Goal: Find specific page/section: Find specific page/section

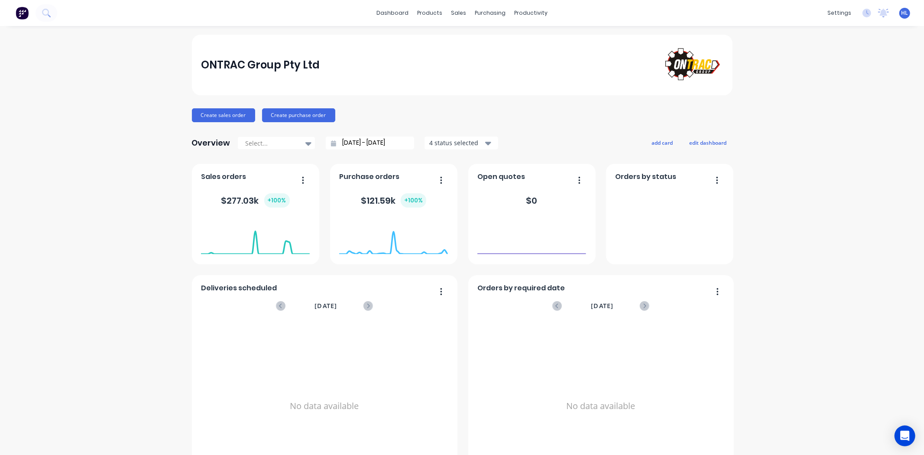
click at [482, 70] on div "ONTRAC Group Pty Ltd" at bounding box center [462, 64] width 522 height 39
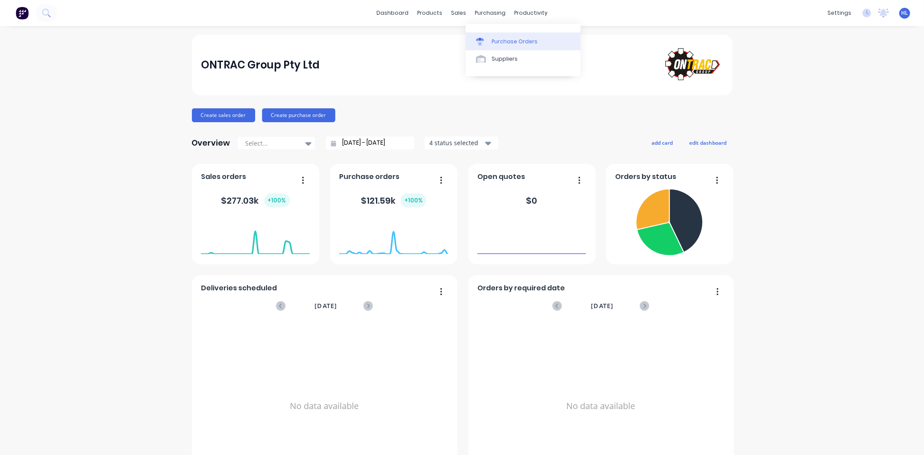
click at [511, 44] on div "Purchase Orders" at bounding box center [514, 42] width 46 height 8
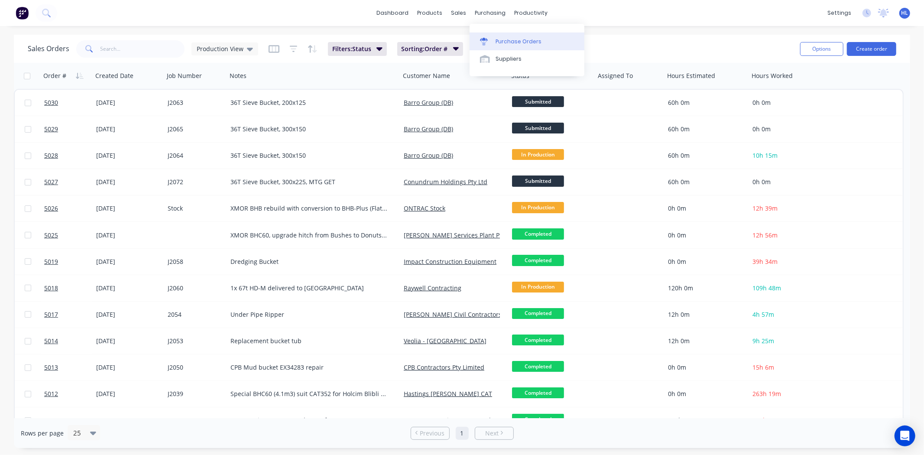
click at [496, 32] on link "Purchase Orders" at bounding box center [526, 40] width 115 height 17
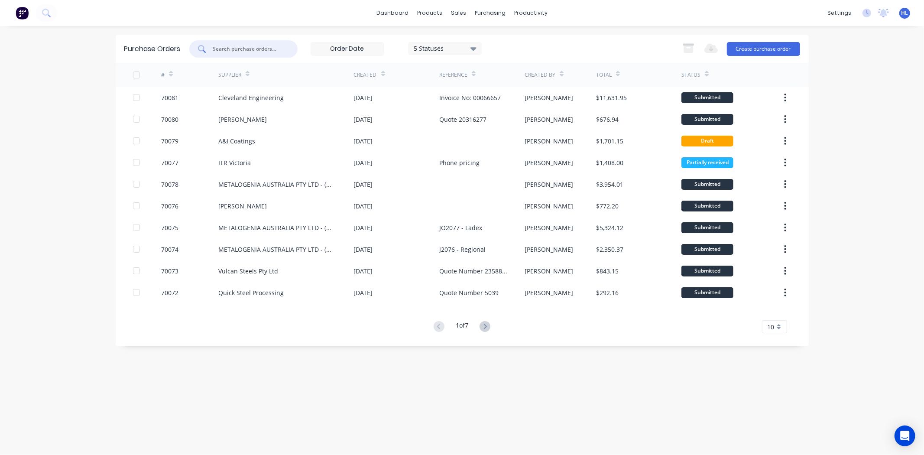
click at [231, 47] on input "text" at bounding box center [248, 49] width 72 height 9
type input "itr"
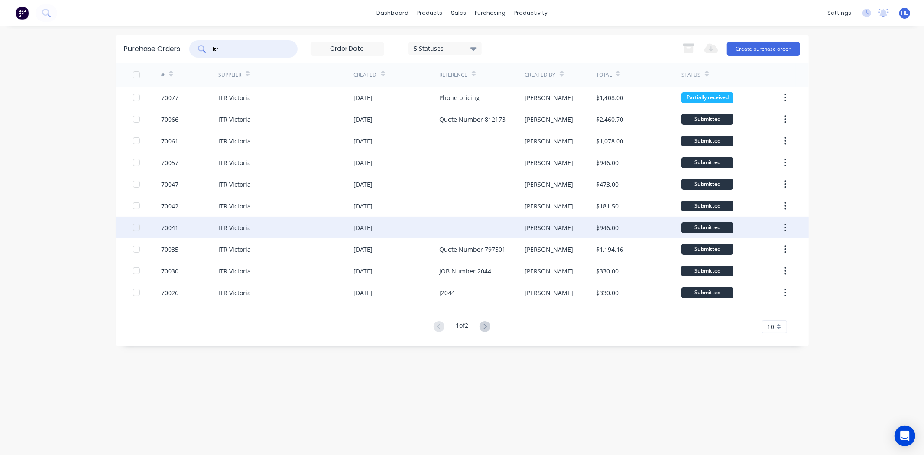
click at [229, 229] on div "ITR Victoria" at bounding box center [234, 227] width 32 height 9
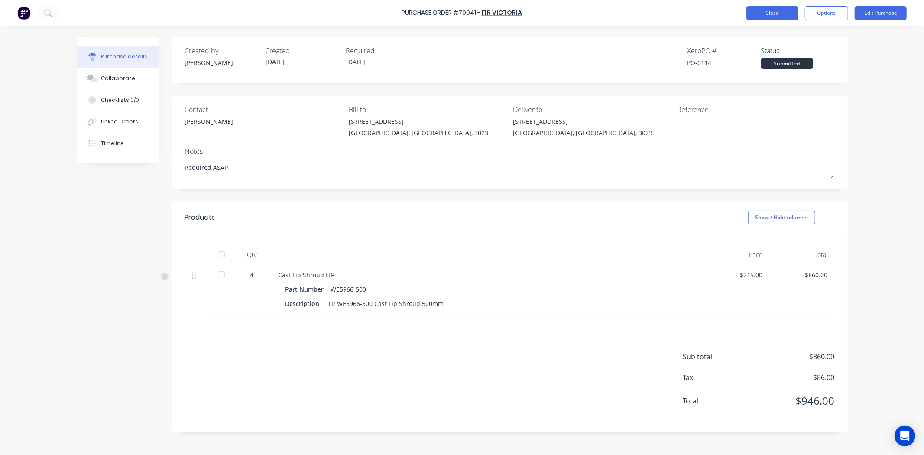
click at [773, 14] on button "Close" at bounding box center [772, 13] width 52 height 14
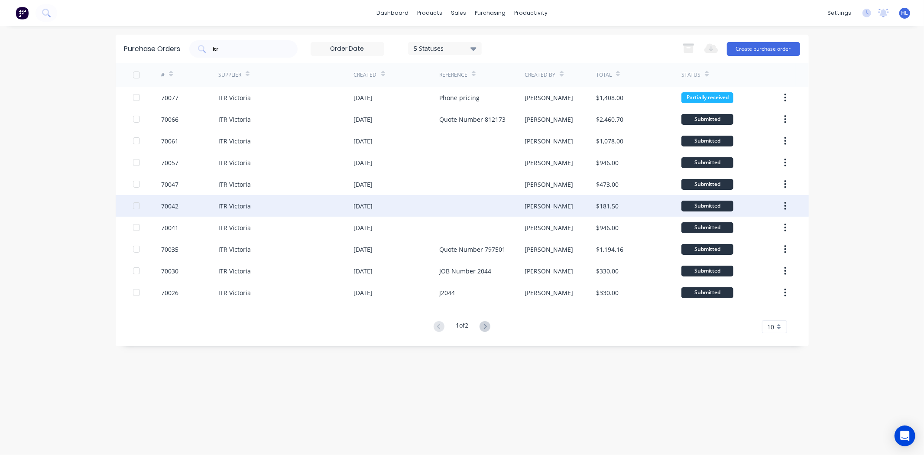
click at [231, 206] on div "ITR Victoria" at bounding box center [234, 205] width 32 height 9
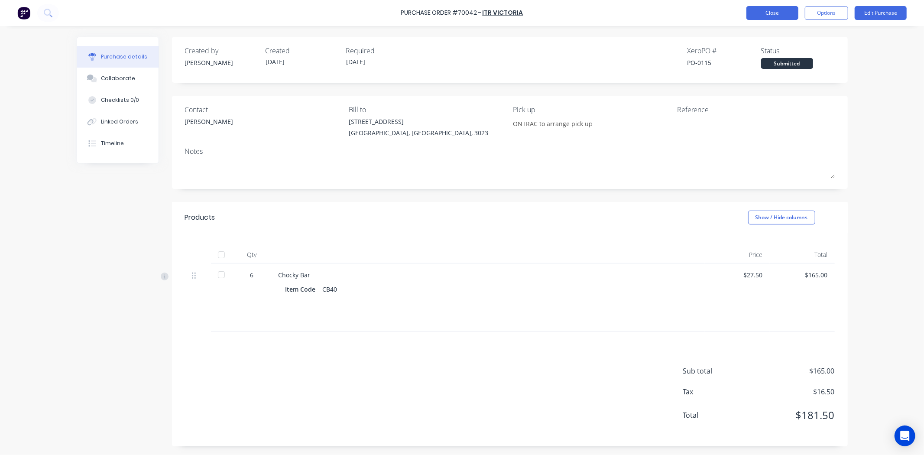
click at [769, 18] on button "Close" at bounding box center [772, 13] width 52 height 14
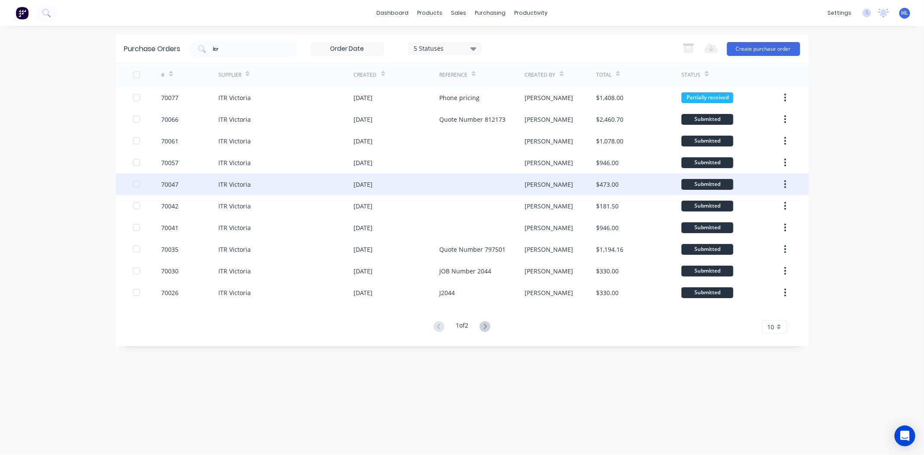
click at [226, 183] on div "ITR Victoria" at bounding box center [234, 184] width 32 height 9
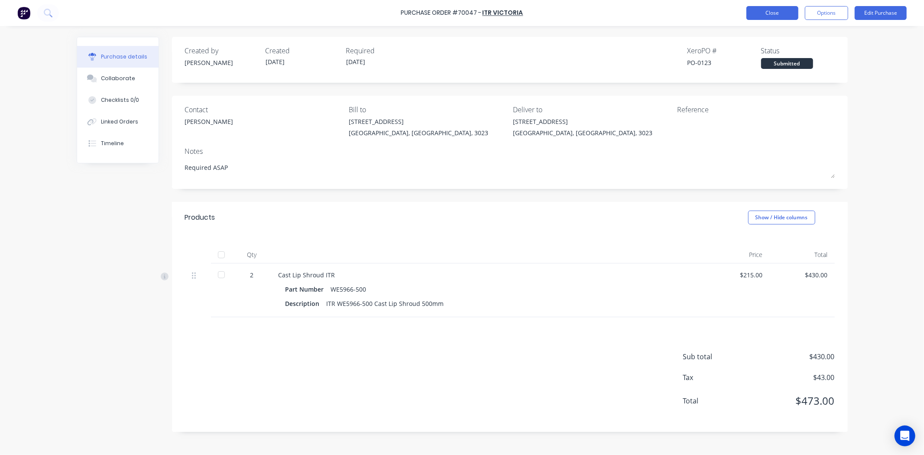
click at [757, 18] on button "Close" at bounding box center [772, 13] width 52 height 14
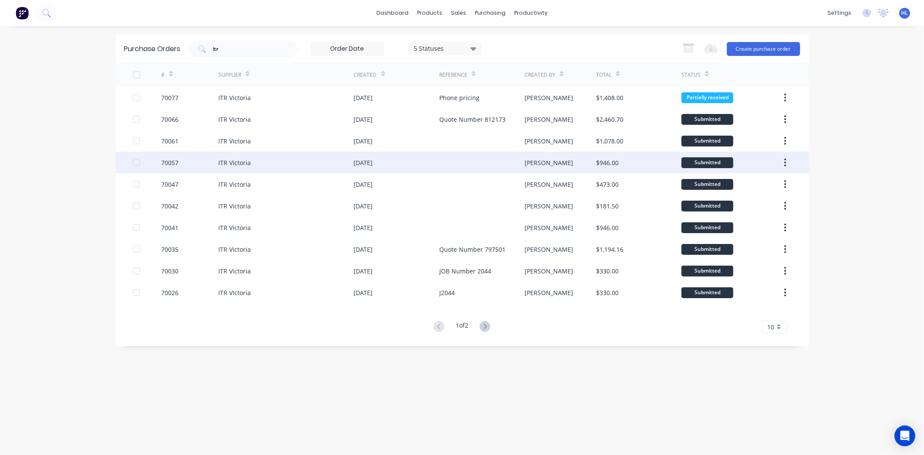
click at [570, 161] on div "Hayden" at bounding box center [559, 163] width 71 height 22
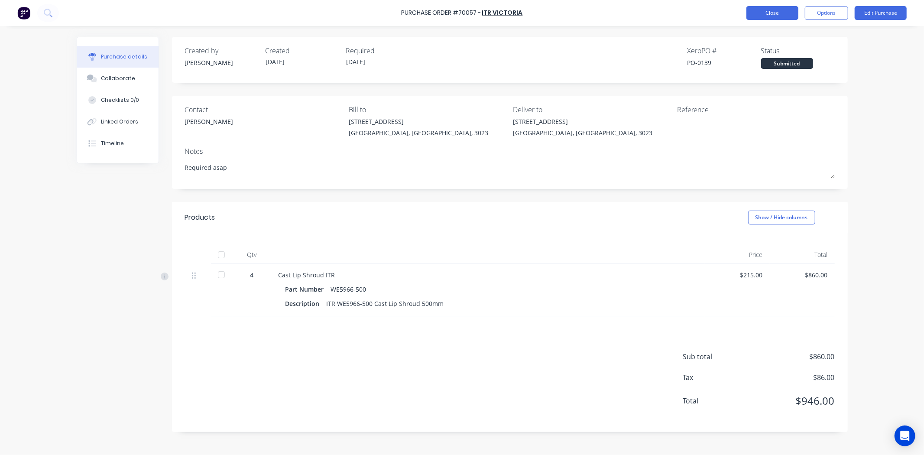
click at [772, 9] on button "Close" at bounding box center [772, 13] width 52 height 14
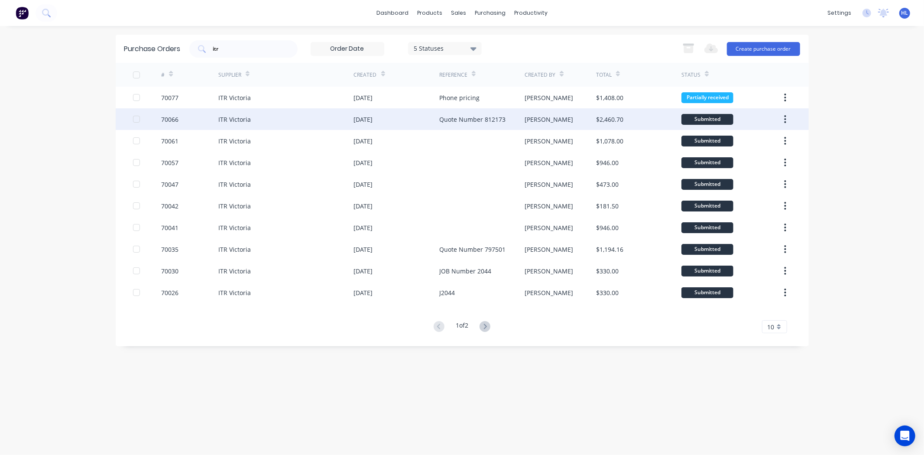
click at [569, 119] on div "Hayden" at bounding box center [559, 119] width 71 height 22
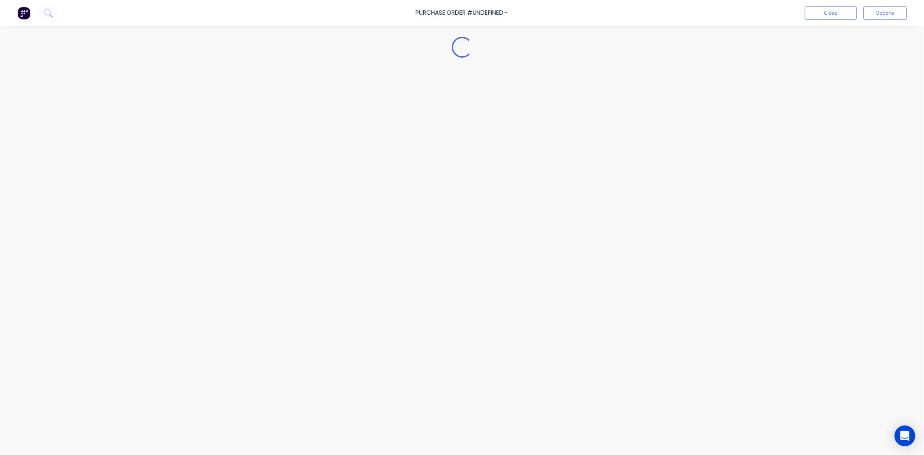
type textarea "x"
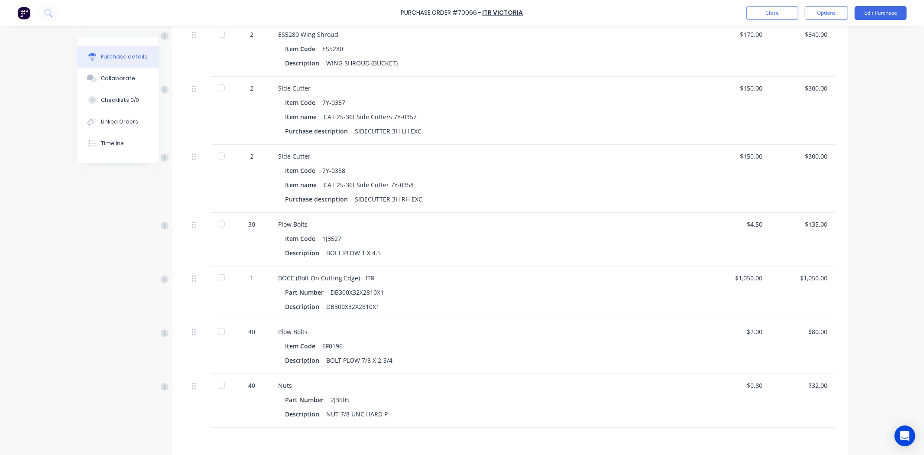
scroll to position [288, 0]
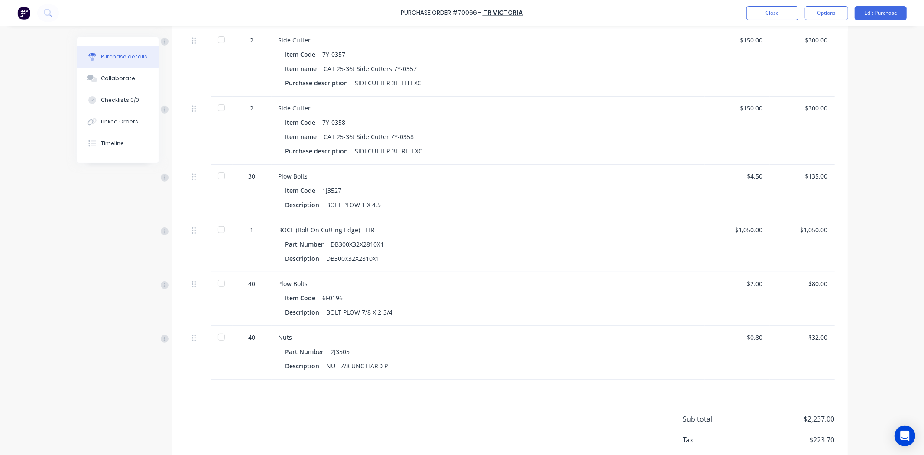
click at [424, 245] on div "Part Number DB300X32X2810X1" at bounding box center [487, 244] width 405 height 13
click at [769, 19] on button "Close" at bounding box center [772, 13] width 52 height 14
